Goal: Task Accomplishment & Management: Manage account settings

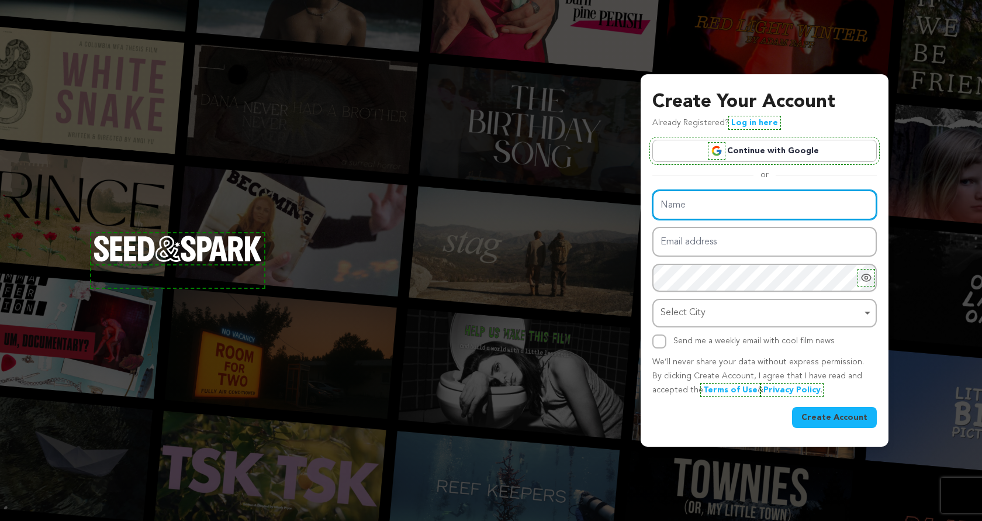
click at [747, 199] on input "Name" at bounding box center [764, 205] width 224 height 30
paste input "shop.digitit"
type input "shop.digitit"
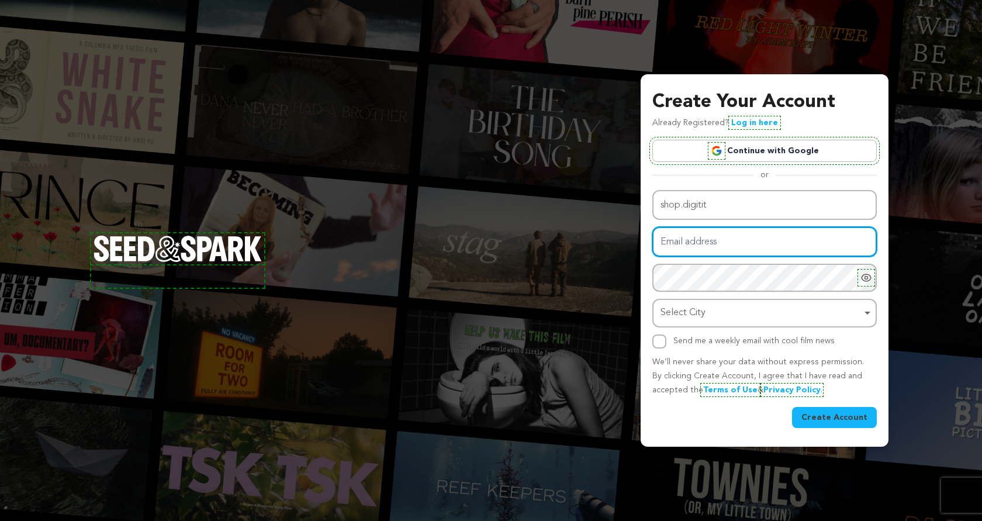
click at [691, 241] on input "Email address" at bounding box center [764, 242] width 224 height 30
paste input "drissdevin013@gmail.com"
type input "drissdevin013@gmail.com"
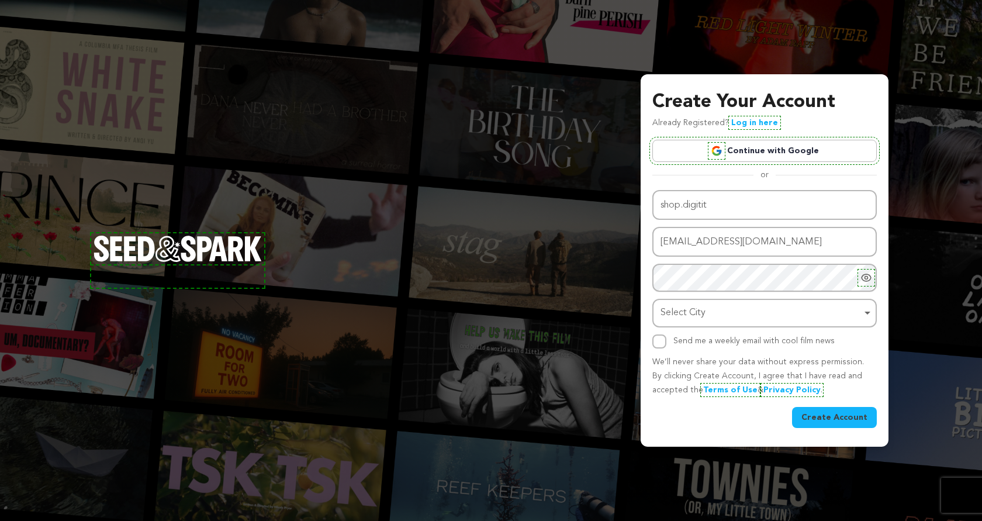
click at [688, 293] on div "Name shop.digitit Email address drissdevin013@gmail.com Password Password must …" at bounding box center [764, 269] width 224 height 158
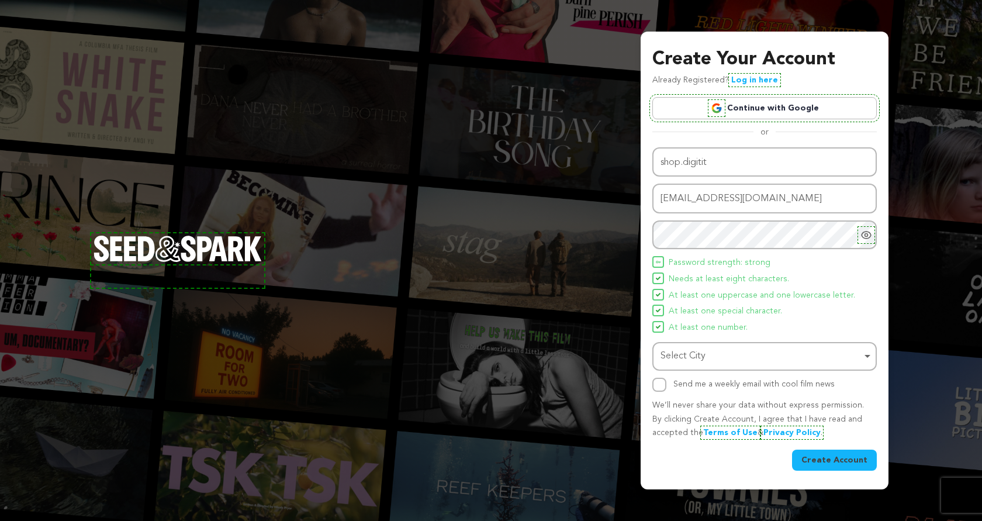
click at [709, 362] on div "Select City Remove item" at bounding box center [760, 356] width 201 height 17
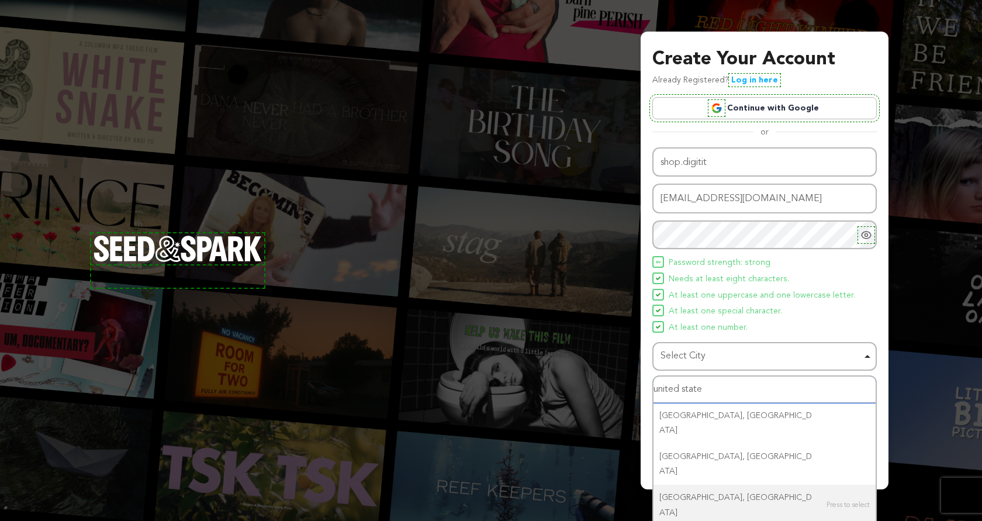
type input "united state"
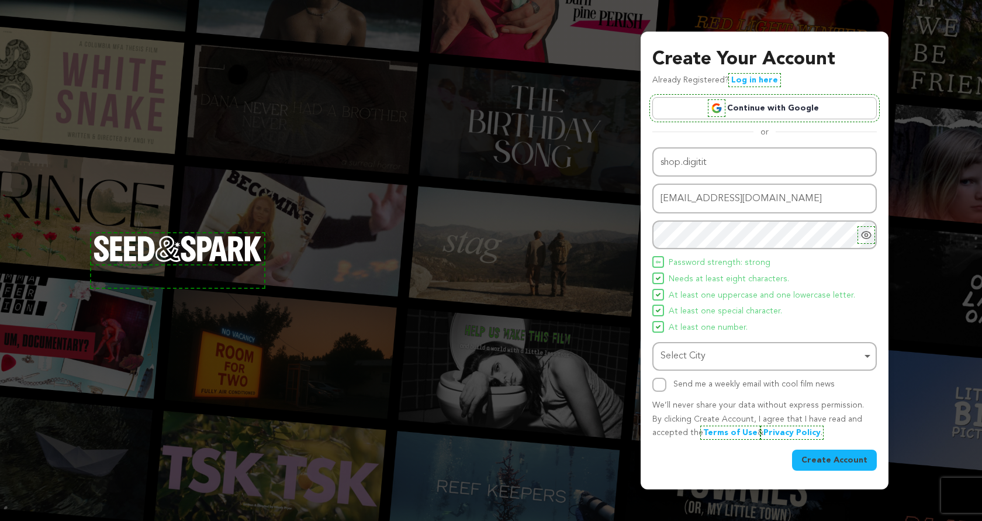
click at [865, 355] on div "Select City Remove item" at bounding box center [764, 356] width 213 height 22
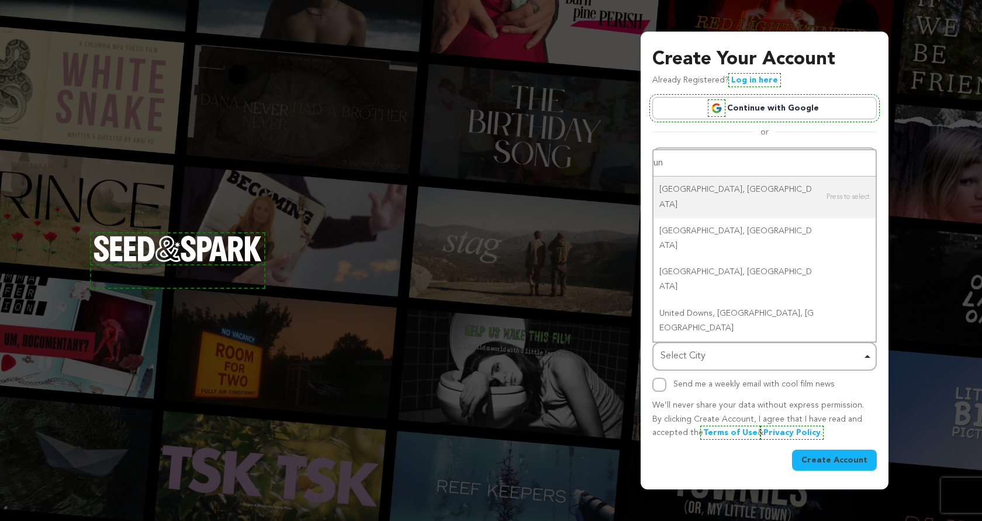
type input "u"
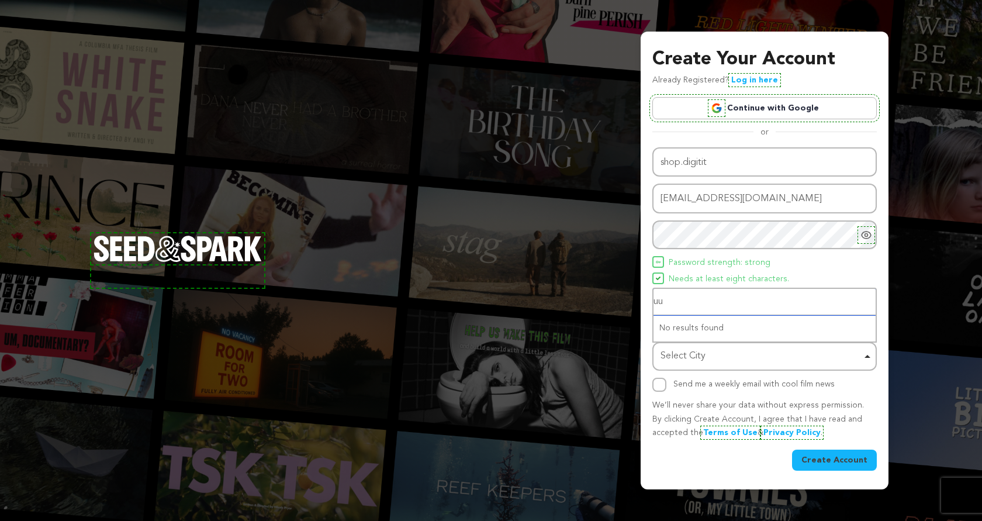
type input "u"
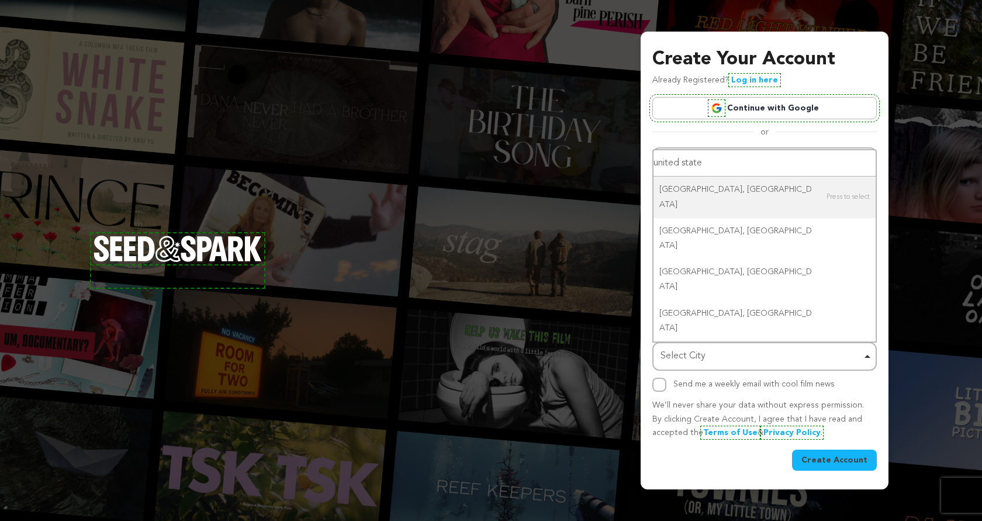
type input "united state"
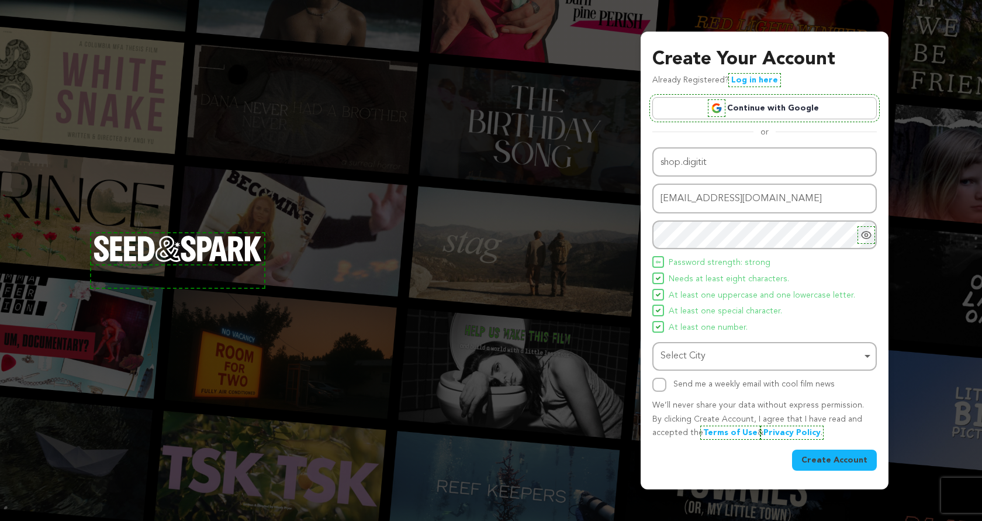
click at [630, 226] on div "Create Your Account Already Registered? Log in here Continue with Google or eyJ…" at bounding box center [491, 260] width 982 height 521
click at [866, 240] on icon "Show password as plain text. Warning: this will display your password on the sc…" at bounding box center [866, 235] width 12 height 12
click at [744, 353] on div "Select City Remove item" at bounding box center [760, 356] width 201 height 17
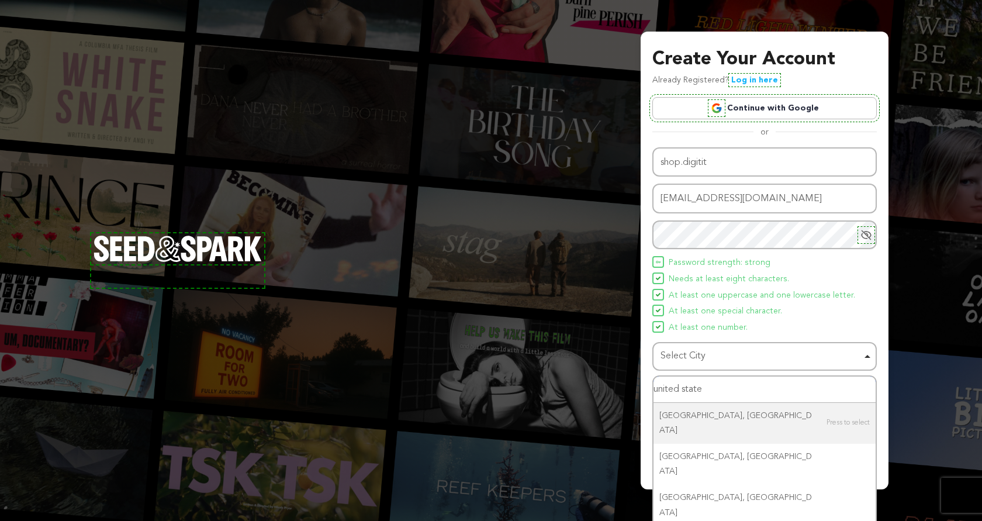
click at [744, 387] on input "united state" at bounding box center [764, 389] width 222 height 26
click at [743, 393] on input "united state" at bounding box center [764, 389] width 222 height 26
click at [678, 370] on div "Name shop.digitit Email address drissdevin013@gmail.com Password Password must …" at bounding box center [764, 269] width 224 height 244
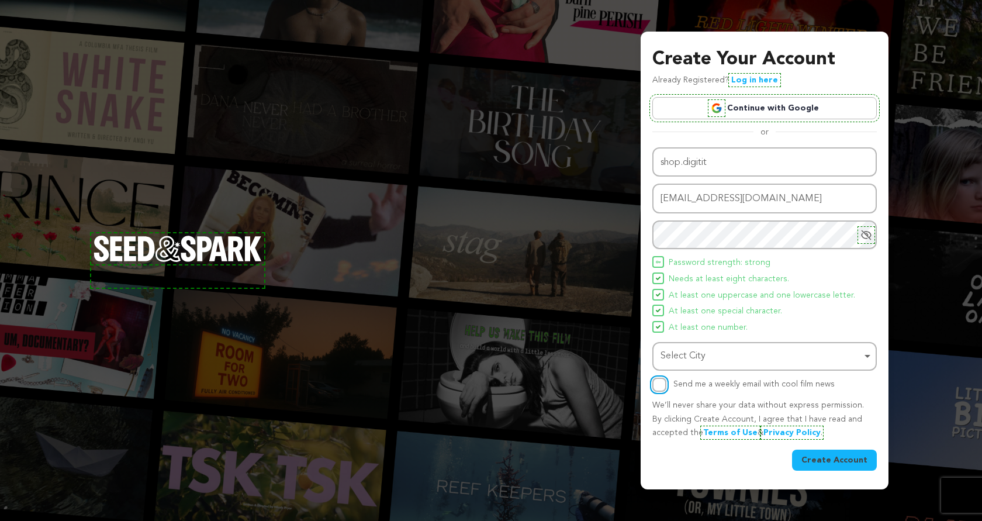
click at [660, 380] on input "Send me a weekly email with cool film news" at bounding box center [659, 384] width 14 height 14
checkbox input "true"
click at [829, 466] on button "Create Account" at bounding box center [834, 459] width 85 height 21
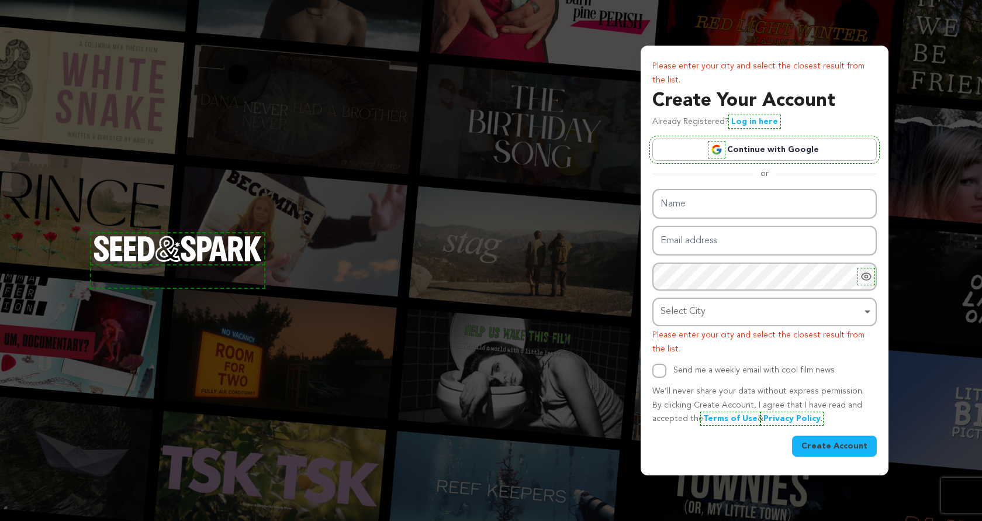
click at [870, 314] on div "Select City Remove item" at bounding box center [764, 312] width 213 height 22
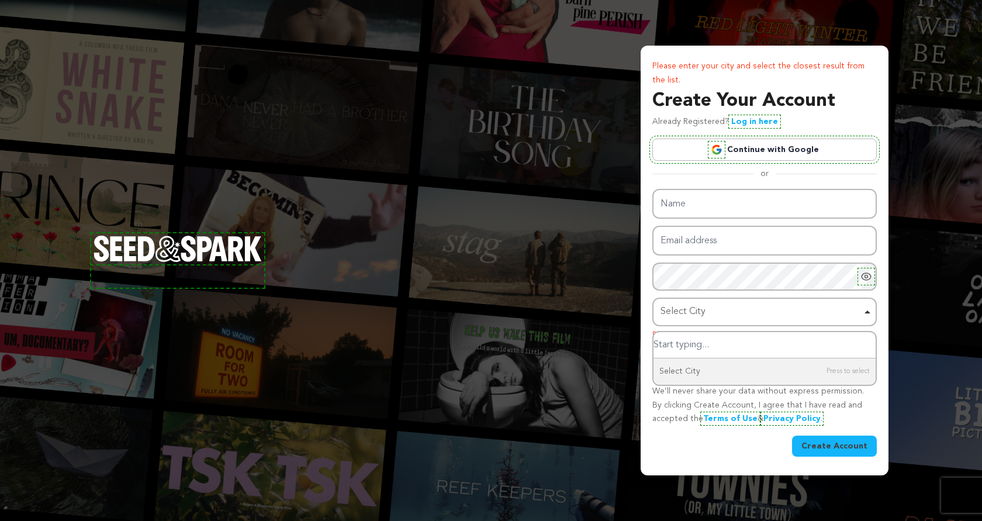
click at [712, 347] on input "Select City" at bounding box center [764, 345] width 222 height 26
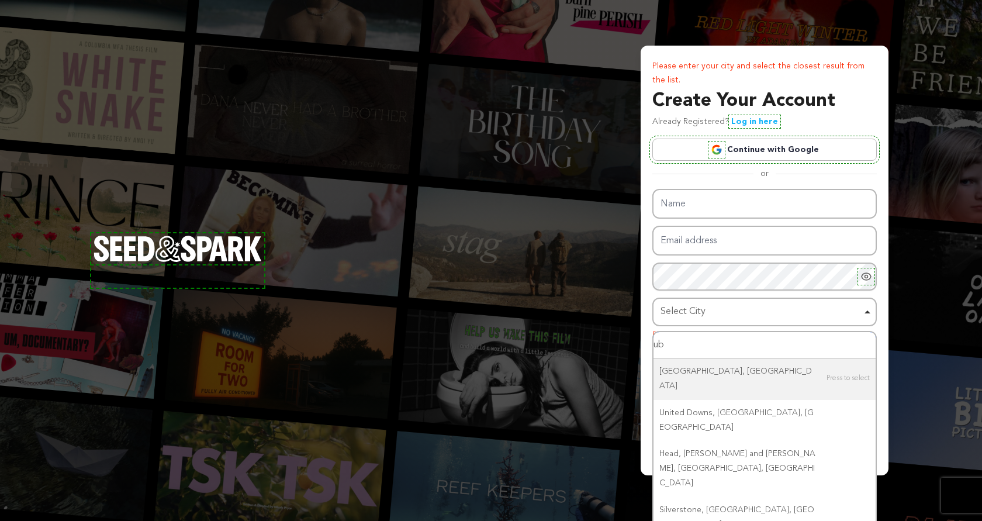
type input "u"
type input "usa"
click at [788, 150] on link "Continue with Google" at bounding box center [764, 149] width 224 height 22
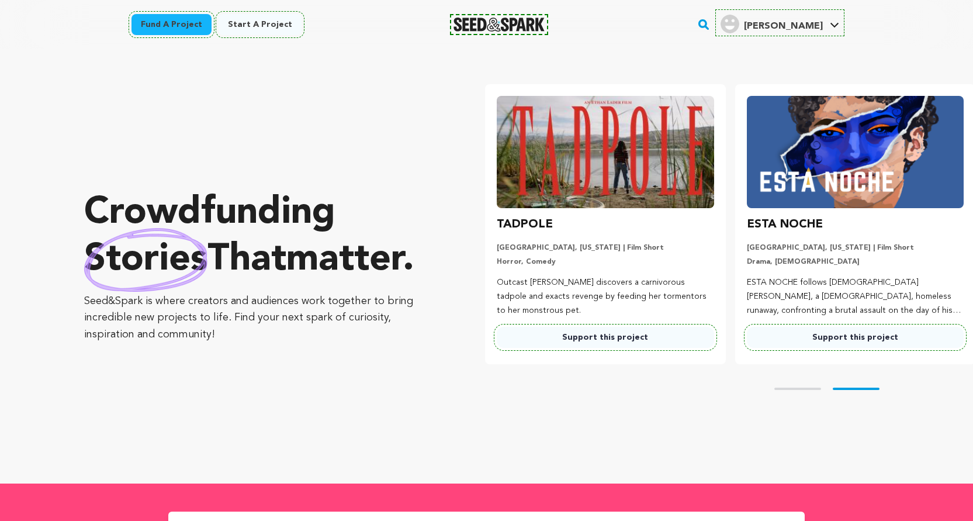
scroll to position [0, 259]
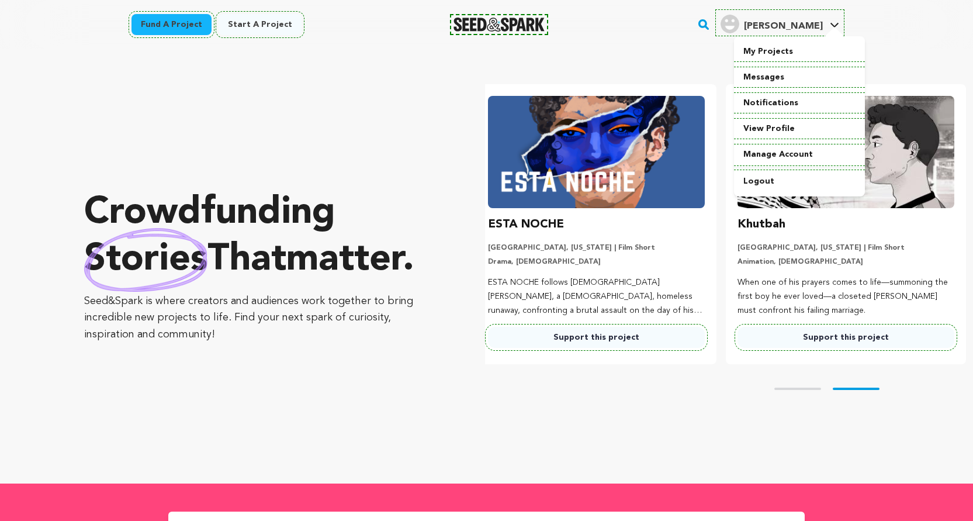
click at [787, 36] on div "My Projects Messages Notifications View Profile Manage Account Logout" at bounding box center [799, 116] width 131 height 160
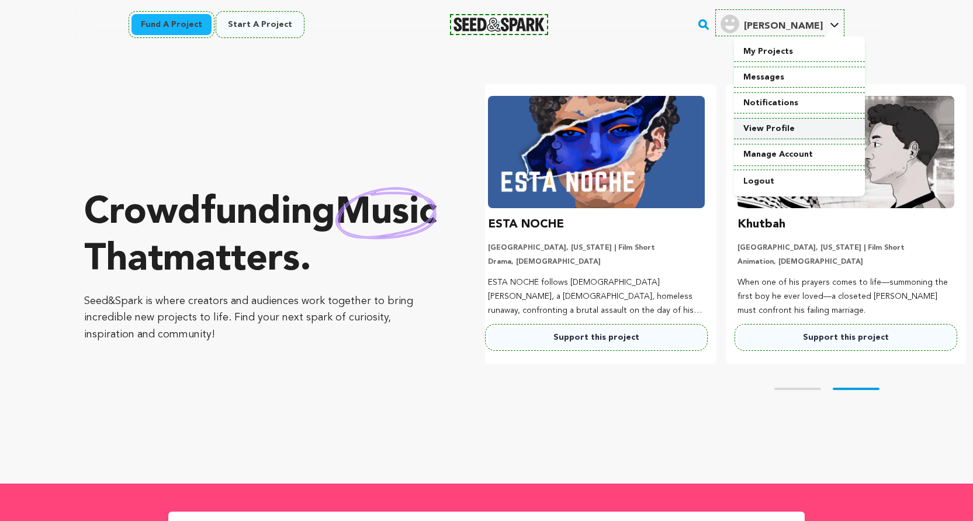
click at [791, 125] on link "View Profile" at bounding box center [799, 129] width 131 height 26
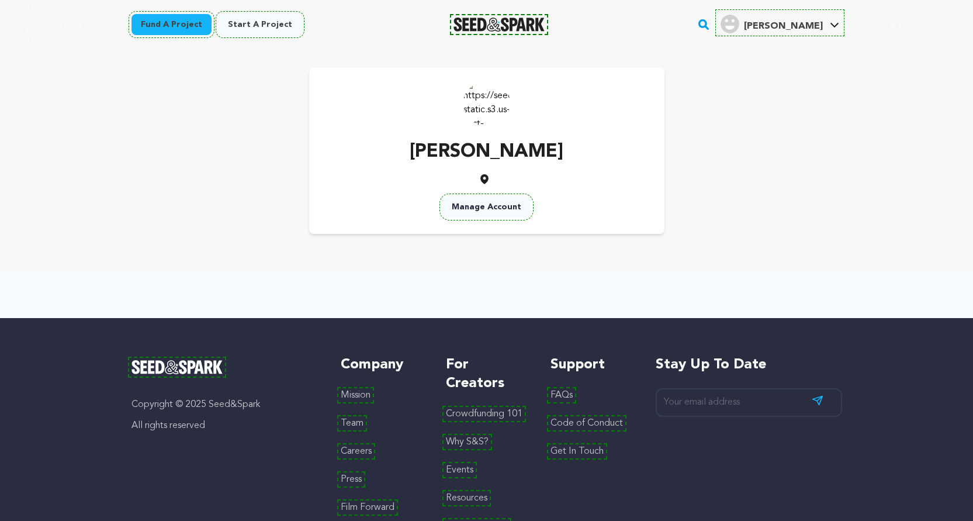
click at [500, 212] on link "Manage Account" at bounding box center [486, 206] width 88 height 21
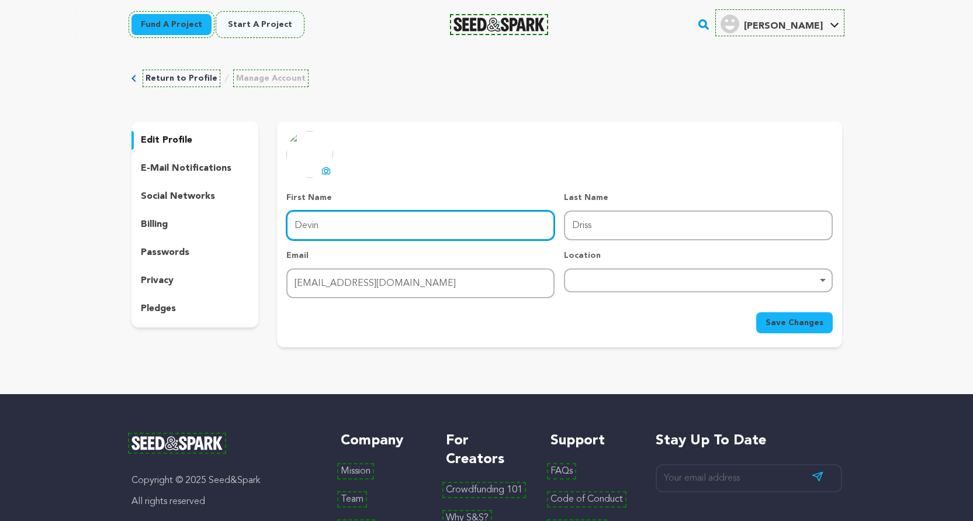
drag, startPoint x: 349, startPoint y: 217, endPoint x: 281, endPoint y: 215, distance: 68.4
click at [281, 215] on div "uploading spinner upload profile image First Name First Name Devin Last Name La…" at bounding box center [559, 232] width 564 height 202
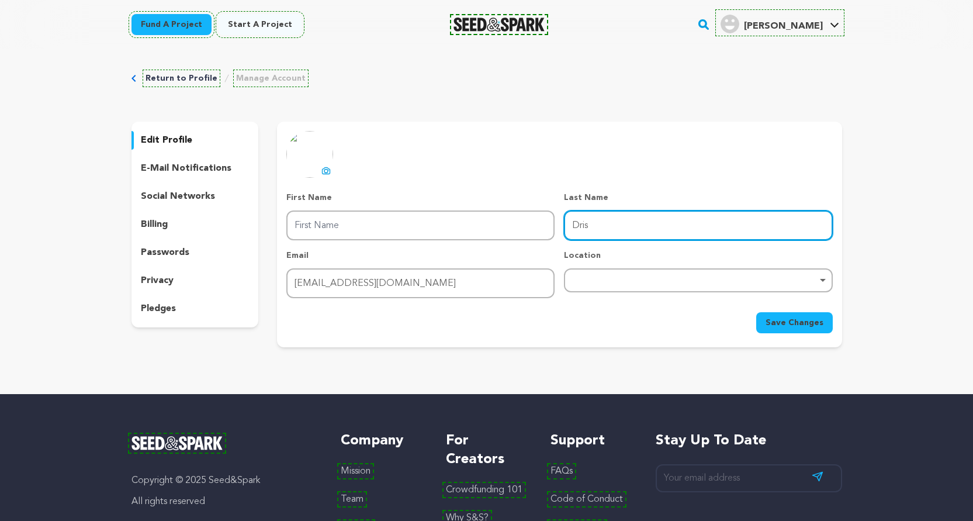
click at [614, 225] on input "Dris" at bounding box center [698, 225] width 268 height 30
type input "D"
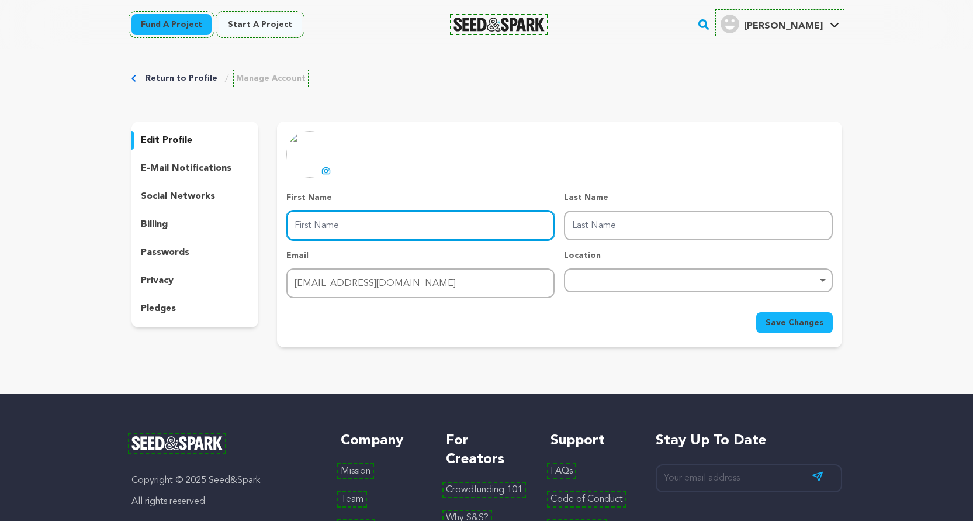
drag, startPoint x: 396, startPoint y: 223, endPoint x: 344, endPoint y: 213, distance: 52.5
click at [397, 223] on input "First Name" at bounding box center [420, 225] width 268 height 30
paste input "Shop"
type input "Shop"
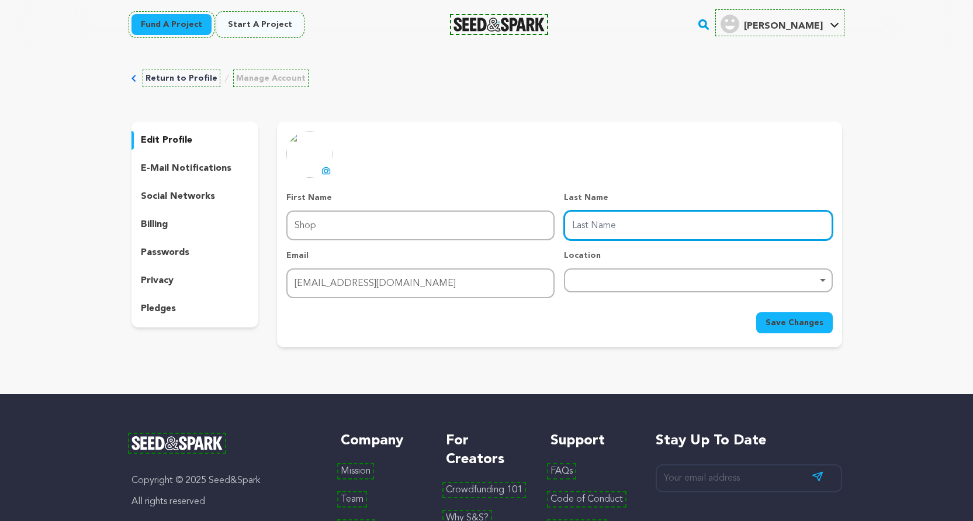
click at [604, 212] on input "Last Name" at bounding box center [698, 225] width 268 height 30
paste input "Digit It"
type input "Digit It"
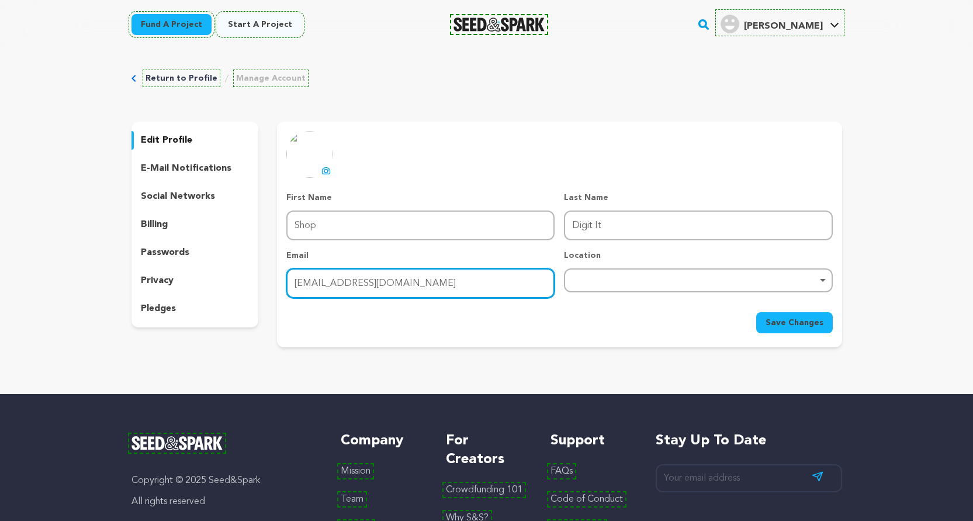
click at [498, 277] on input "[EMAIL_ADDRESS][DOMAIN_NAME]" at bounding box center [420, 283] width 268 height 30
click at [606, 275] on div "Remove item" at bounding box center [698, 280] width 268 height 24
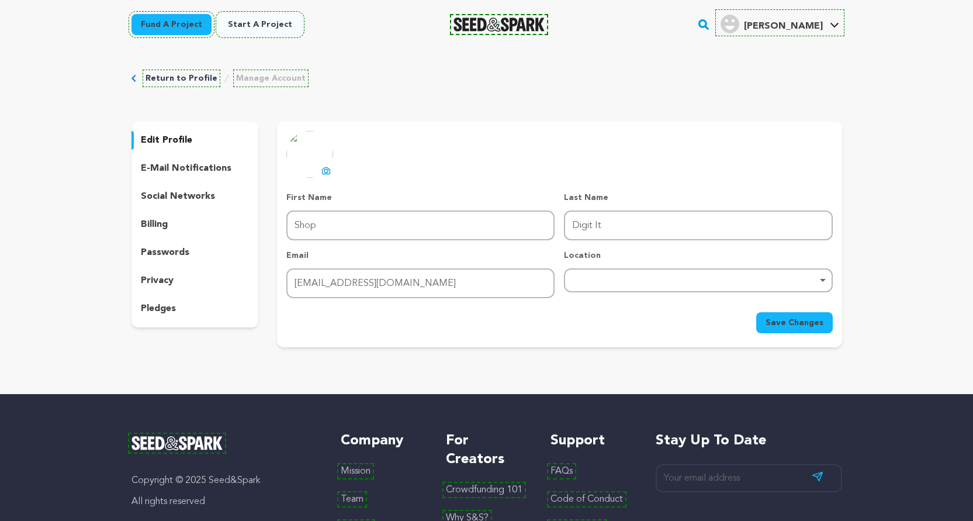
click at [675, 281] on div "Remove item" at bounding box center [698, 280] width 256 height 5
paste input "Ave B, Newberry, United States"
type input "Ave B, Newberry, United States"
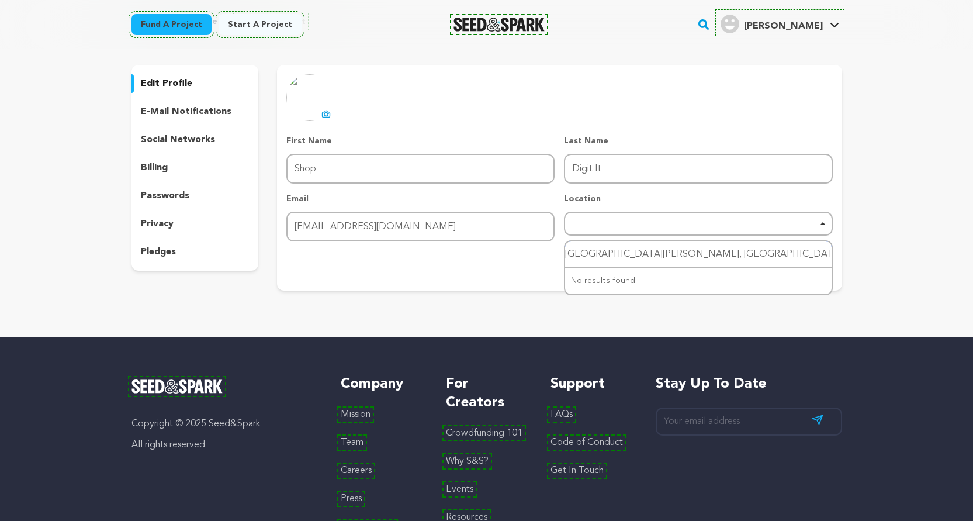
scroll to position [58, 0]
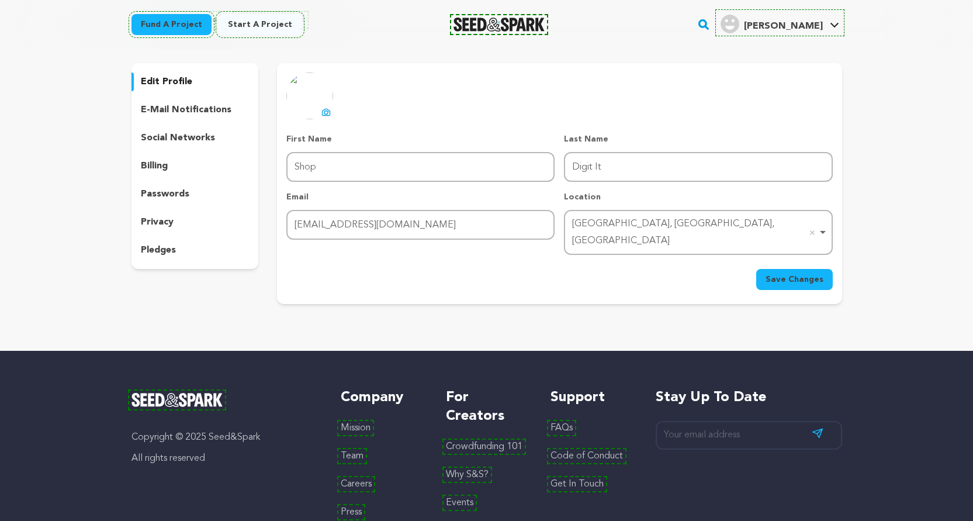
click at [775, 273] on span "Save Changes" at bounding box center [794, 279] width 58 height 12
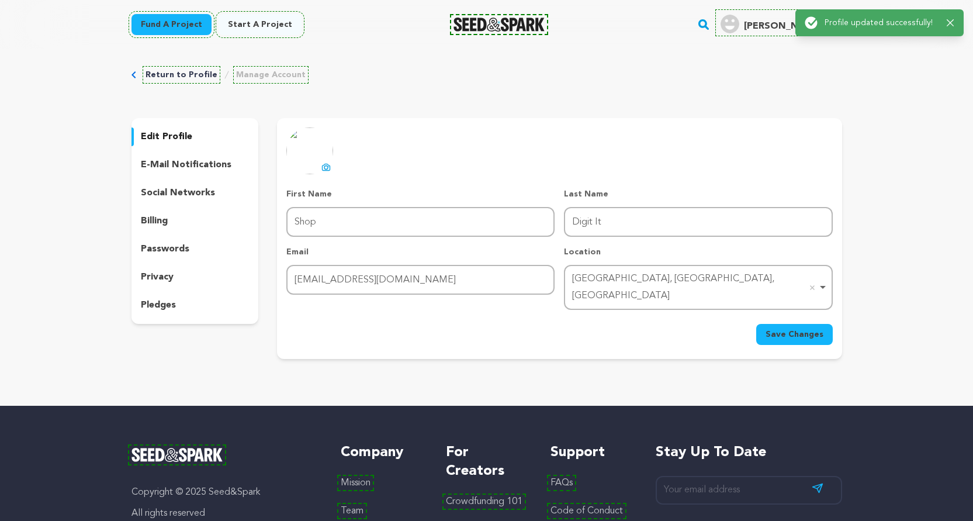
scroll to position [0, 0]
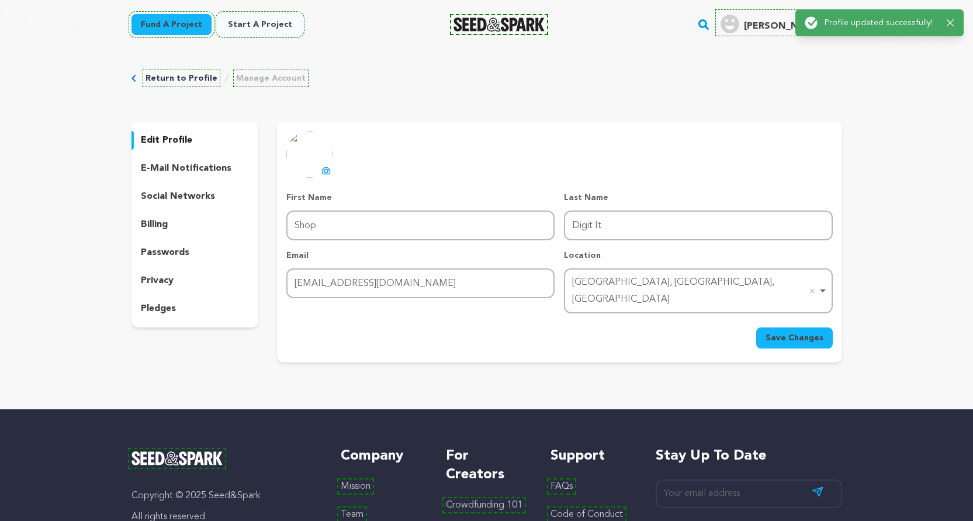
click at [321, 174] on button "uploading spinner upload profile image" at bounding box center [326, 171] width 14 height 14
click at [797, 332] on span "Save Changes" at bounding box center [794, 338] width 58 height 12
click at [789, 332] on span "Save Changes" at bounding box center [794, 338] width 58 height 12
click at [787, 23] on div "Success: Info: Warning: Error: Profile updated successfully! Close notification…" at bounding box center [879, 23] width 187 height 46
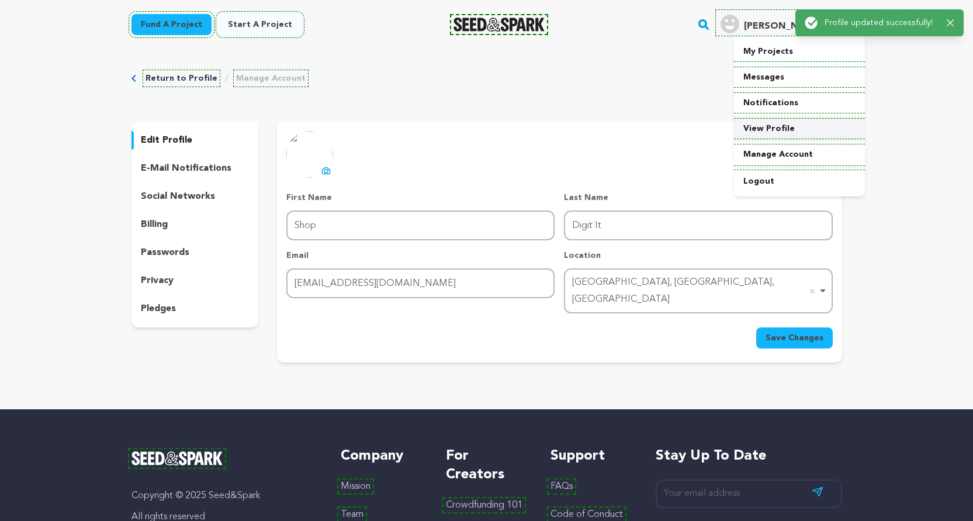
click at [785, 126] on link "View Profile" at bounding box center [799, 129] width 131 height 26
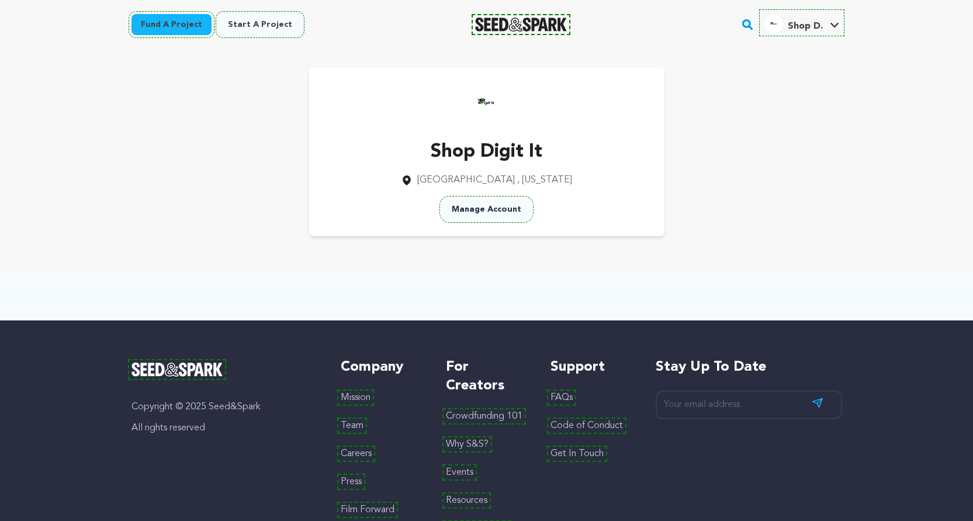
click at [823, 15] on link "Shop D. Shop D." at bounding box center [801, 22] width 79 height 21
click at [789, 26] on span "Shop D." at bounding box center [805, 26] width 35 height 9
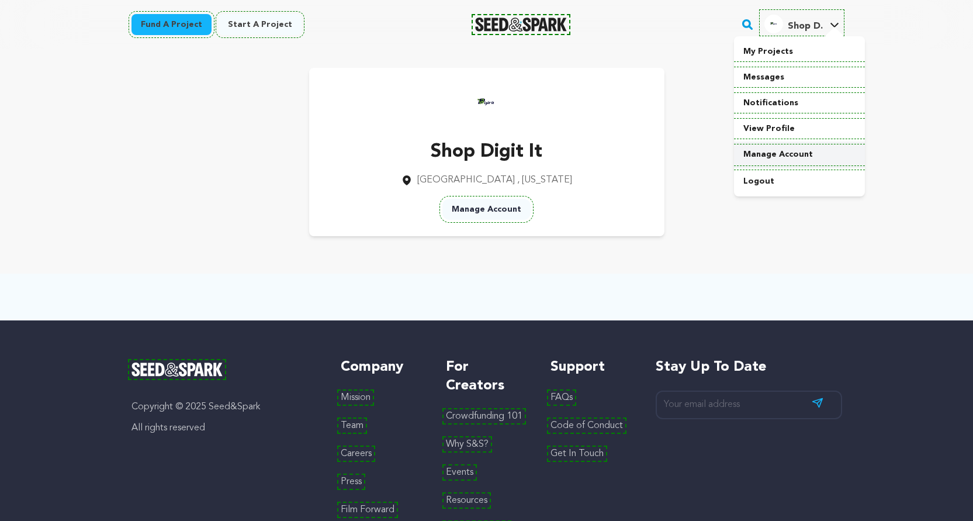
click at [791, 150] on link "Manage Account" at bounding box center [799, 154] width 131 height 26
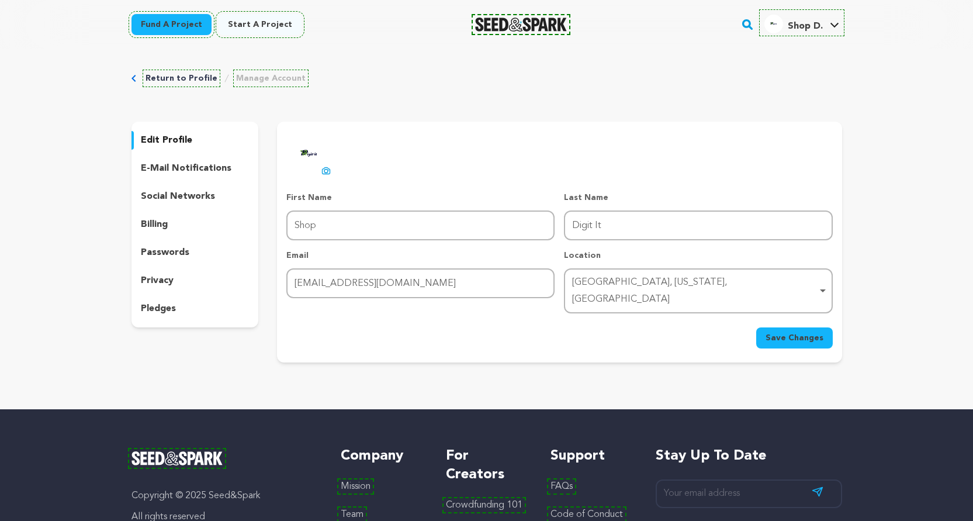
click at [174, 192] on p "social networks" at bounding box center [178, 196] width 74 height 14
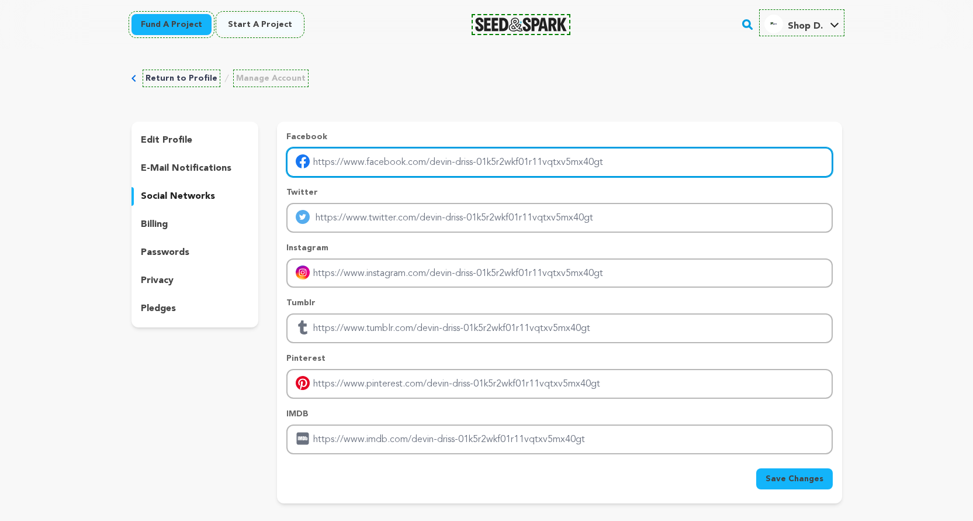
drag, startPoint x: 656, startPoint y: 170, endPoint x: 349, endPoint y: 150, distance: 308.0
click at [349, 150] on input "Enter facebook profile link" at bounding box center [559, 162] width 546 height 30
paste input "https://www.facebook.com/digititemb/"
type input "https://www.facebook.com/digititemb/"
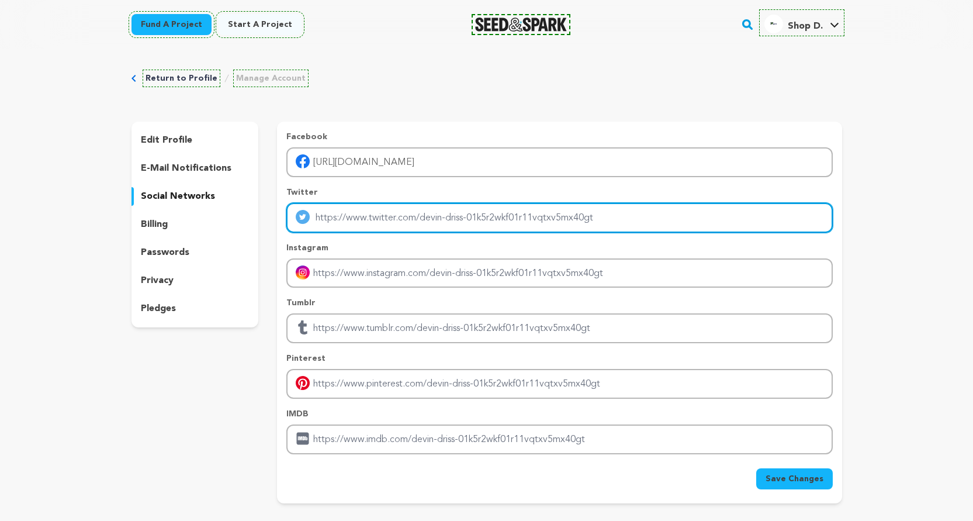
click at [450, 209] on input "Enter twitter profile link" at bounding box center [559, 218] width 546 height 30
paste input "https://twitter.com/digititemb"
type input "https://twitter.com/digititemb"
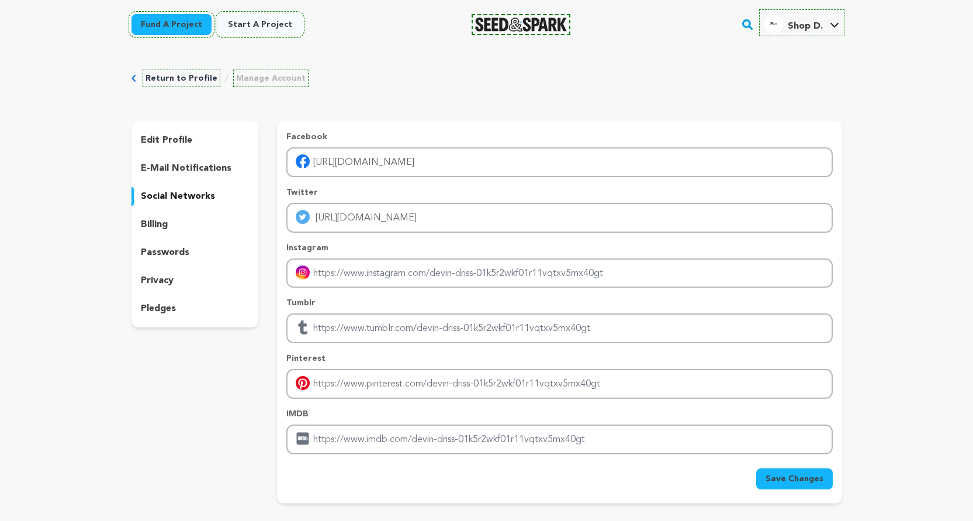
click at [378, 288] on div "Facebook https://www.facebook.com/digititemb/ Twitter https://twitter.com/digit…" at bounding box center [559, 292] width 546 height 323
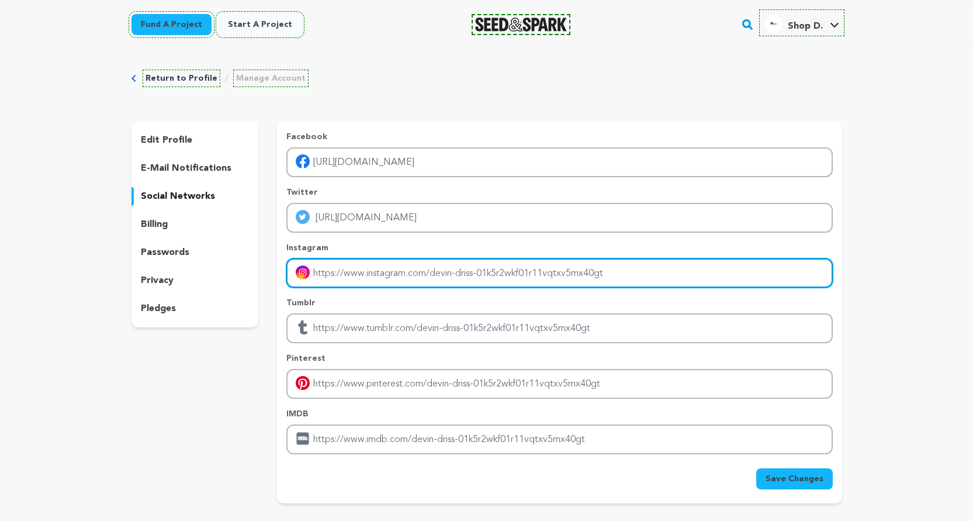
click at [380, 276] on input "Enter instagram handle link" at bounding box center [559, 273] width 546 height 30
paste input "https://www.instagram.com/digititemb/"
type input "https://www.instagram.com/digititemb/"
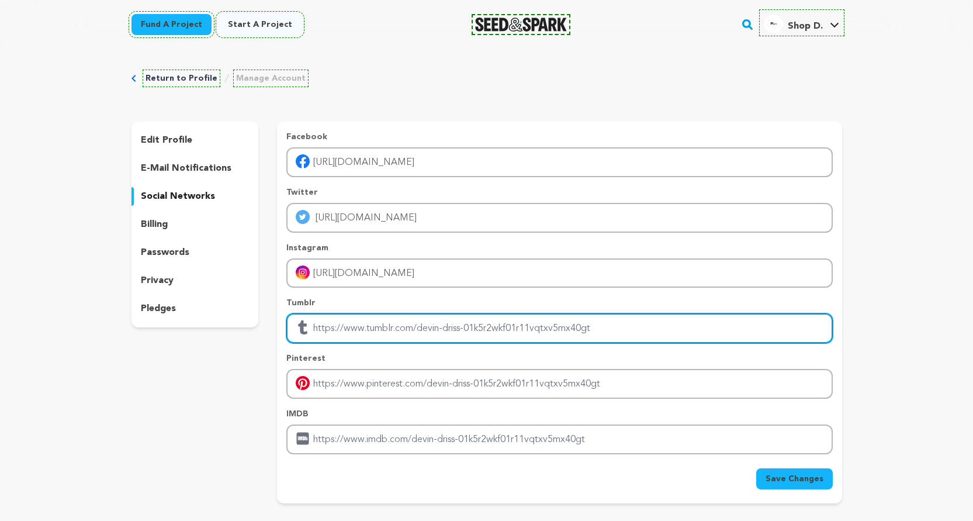
click at [413, 334] on input "Enter tubmlr profile link" at bounding box center [559, 328] width 546 height 30
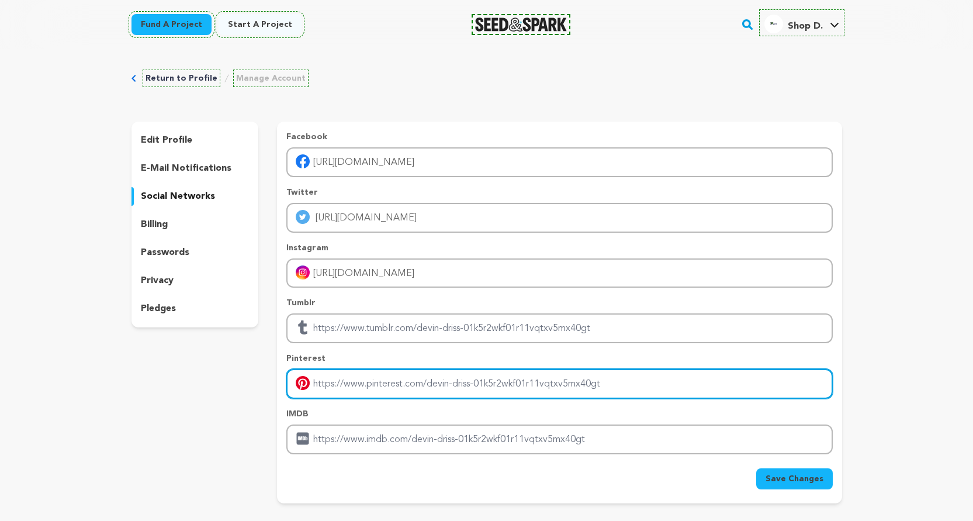
drag, startPoint x: 330, startPoint y: 385, endPoint x: 335, endPoint y: 399, distance: 15.0
click at [330, 385] on input "Enter pinterest profile link" at bounding box center [559, 384] width 546 height 30
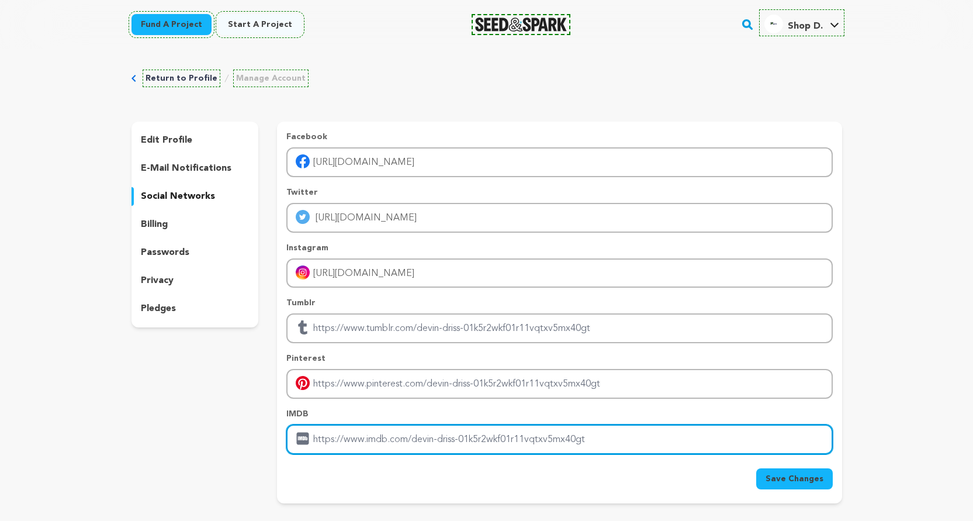
click at [335, 438] on input "Enter IMDB profile link" at bounding box center [559, 439] width 546 height 30
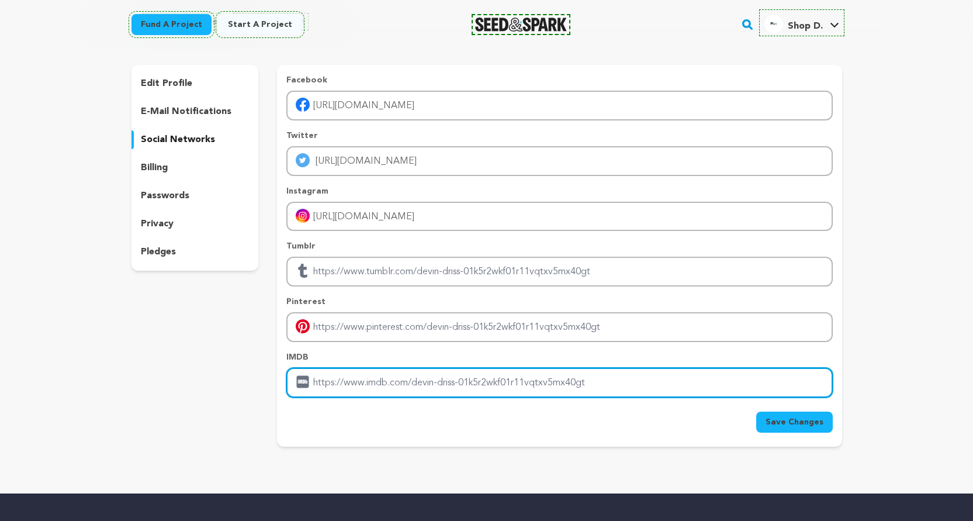
scroll to position [58, 0]
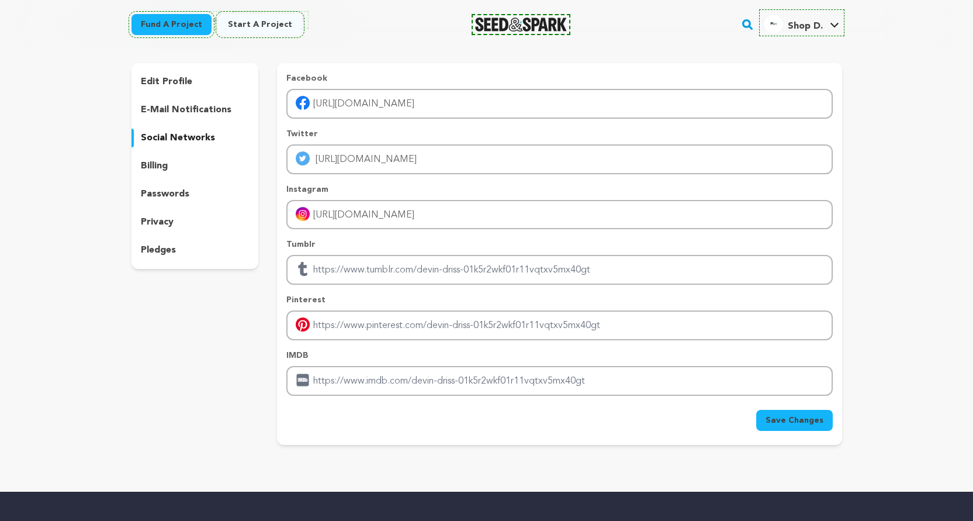
click at [774, 420] on span "Save Changes" at bounding box center [794, 420] width 58 height 12
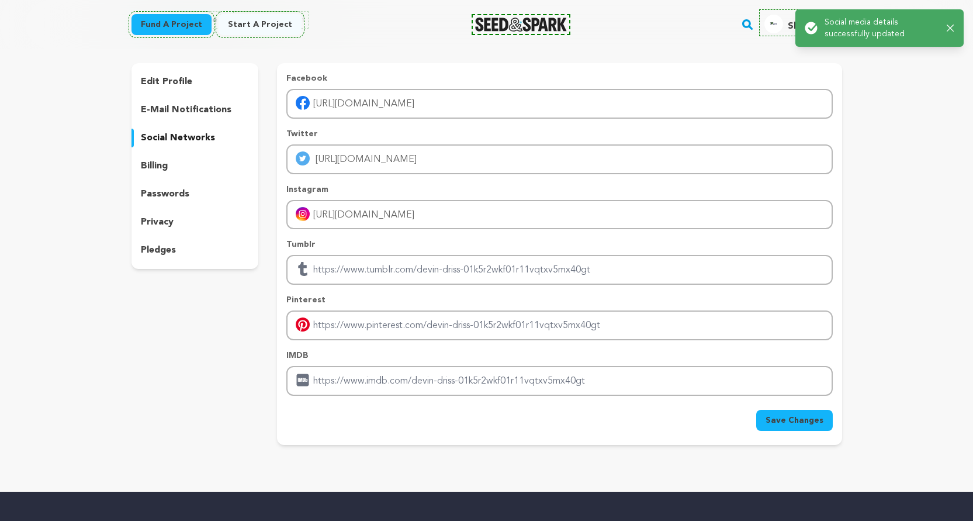
click at [174, 109] on p "e-mail notifications" at bounding box center [186, 110] width 91 height 14
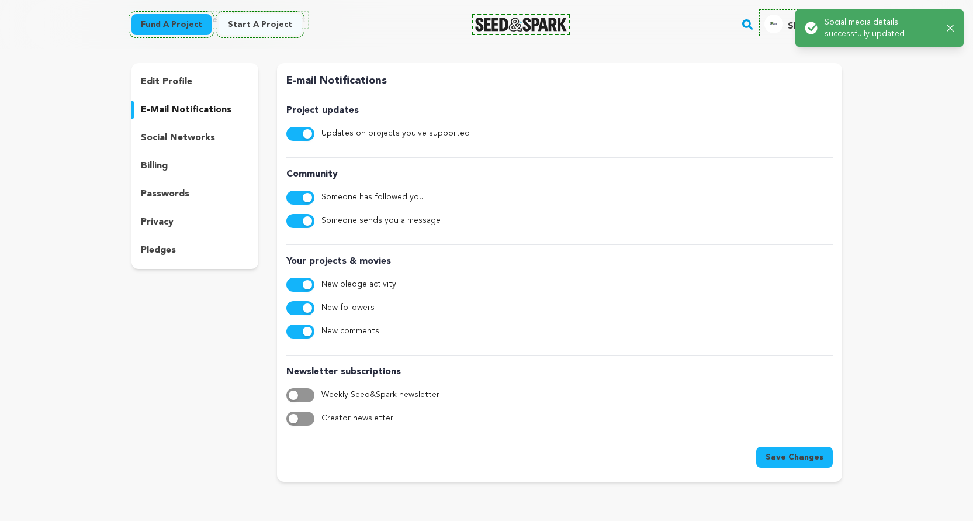
click at [193, 128] on div "edit profile e-mail notifications social networks billing passwords privacy ple…" at bounding box center [194, 166] width 127 height 206
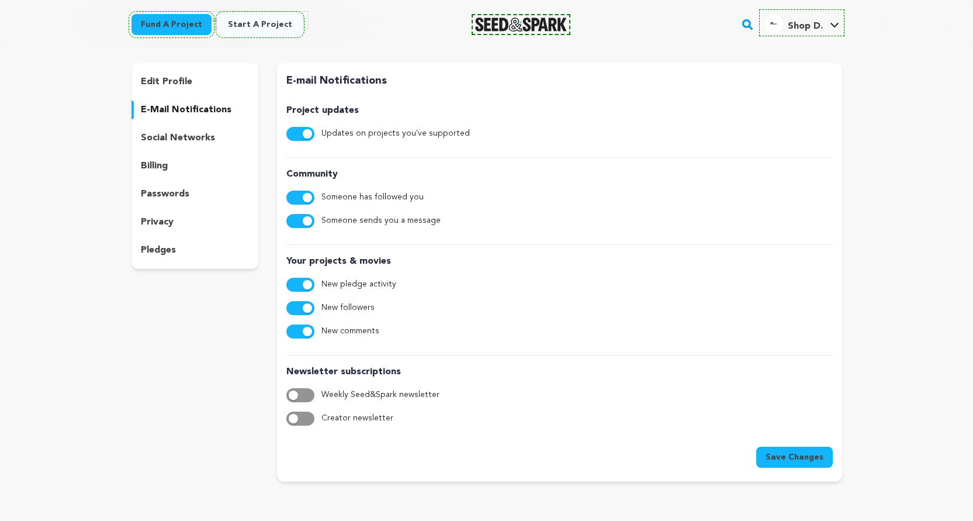
click at [189, 137] on p "social networks" at bounding box center [178, 138] width 74 height 14
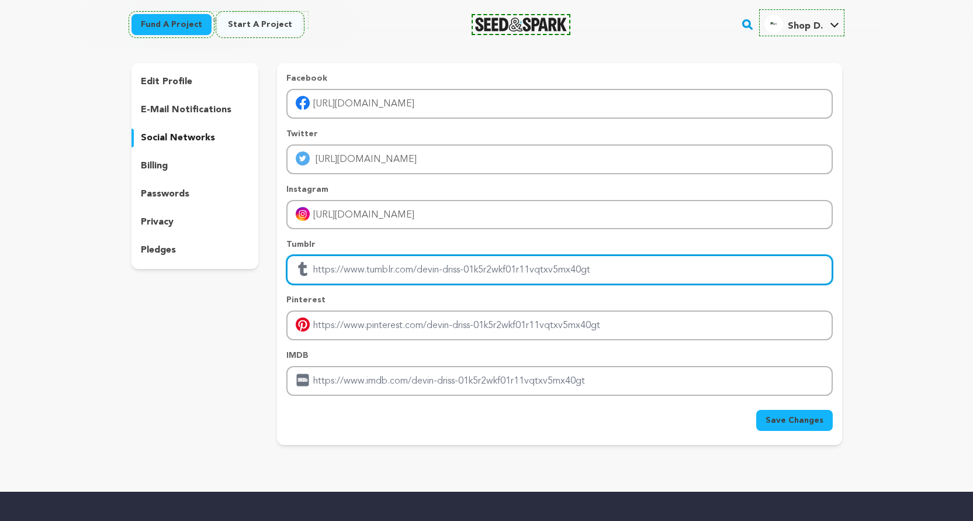
click at [378, 262] on input "Enter tubmlr profile link" at bounding box center [559, 270] width 546 height 30
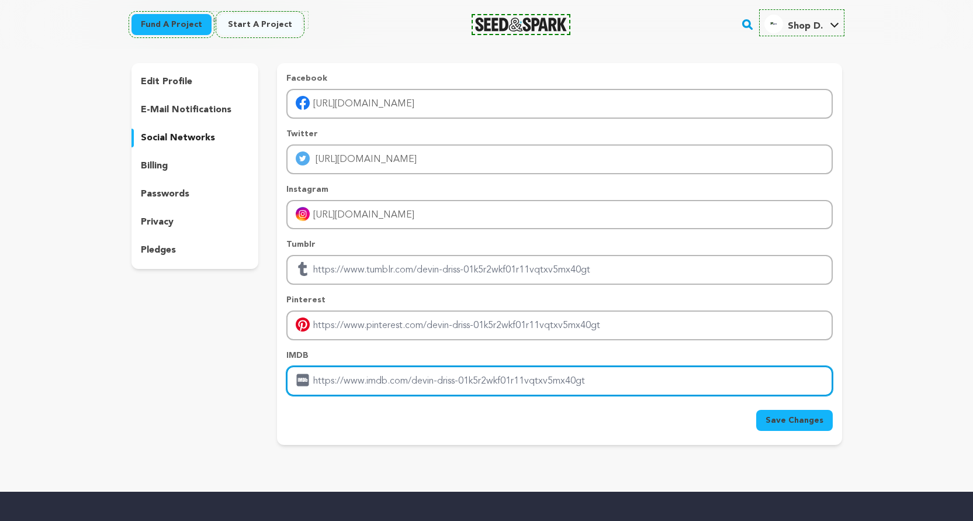
click at [324, 370] on input "Enter IMDB profile link" at bounding box center [559, 381] width 546 height 30
drag, startPoint x: 324, startPoint y: 370, endPoint x: 332, endPoint y: 381, distance: 13.8
click at [332, 380] on input "Enter IMDB profile link" at bounding box center [559, 381] width 546 height 30
click at [397, 387] on input "Enter IMDB profile link" at bounding box center [559, 381] width 546 height 30
paste input "https://www.shop.digit-it.com/"
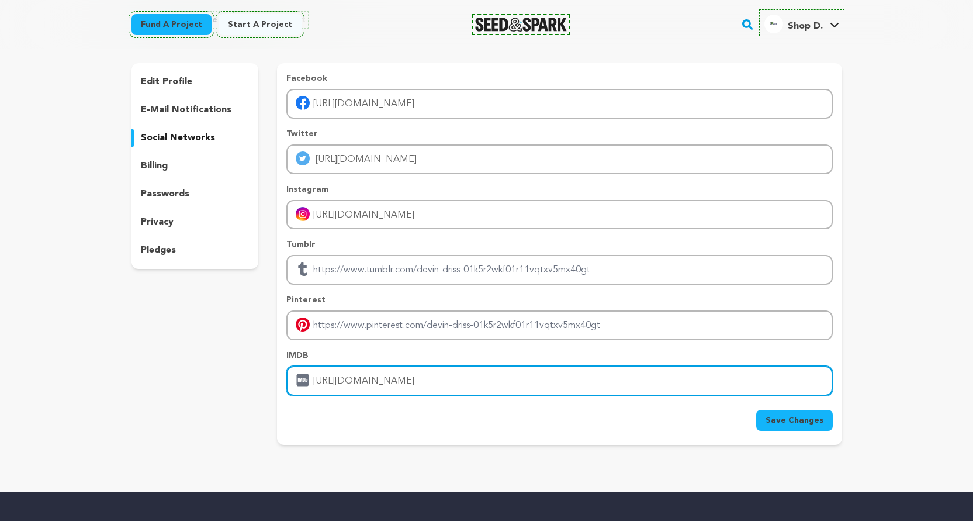
type input "https://www.shop.digit-it.com/"
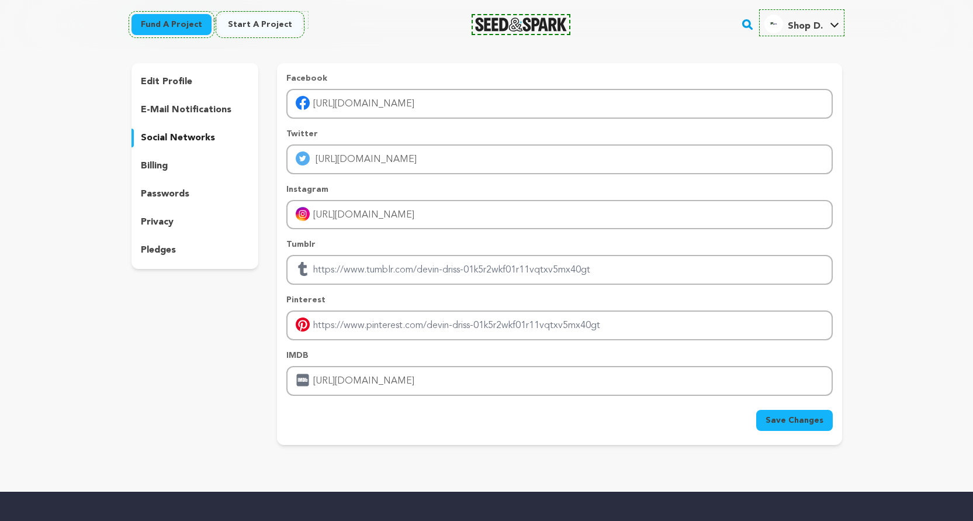
click at [800, 419] on span "Save Changes" at bounding box center [794, 420] width 58 height 12
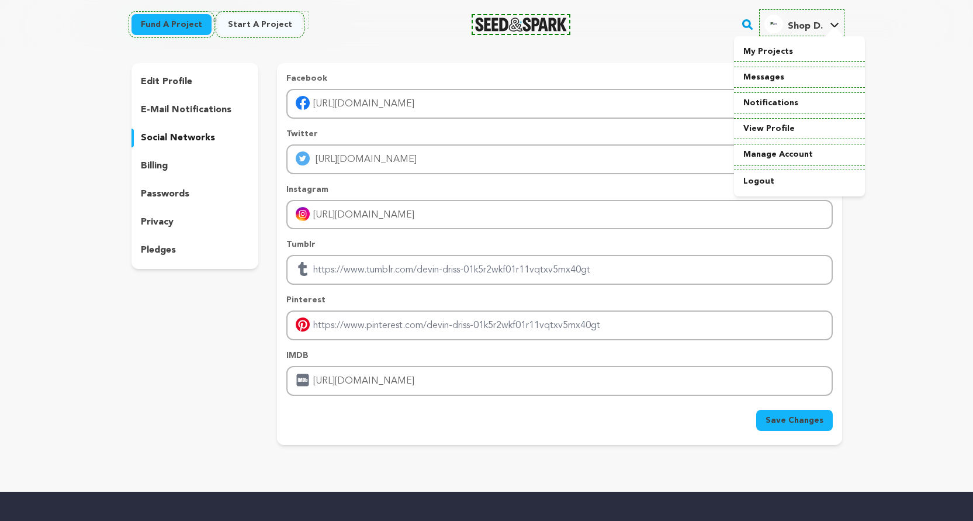
click at [798, 27] on span "Shop D." at bounding box center [805, 26] width 35 height 9
click at [788, 30] on span "Shop D." at bounding box center [805, 26] width 35 height 9
